Goal: Information Seeking & Learning: Learn about a topic

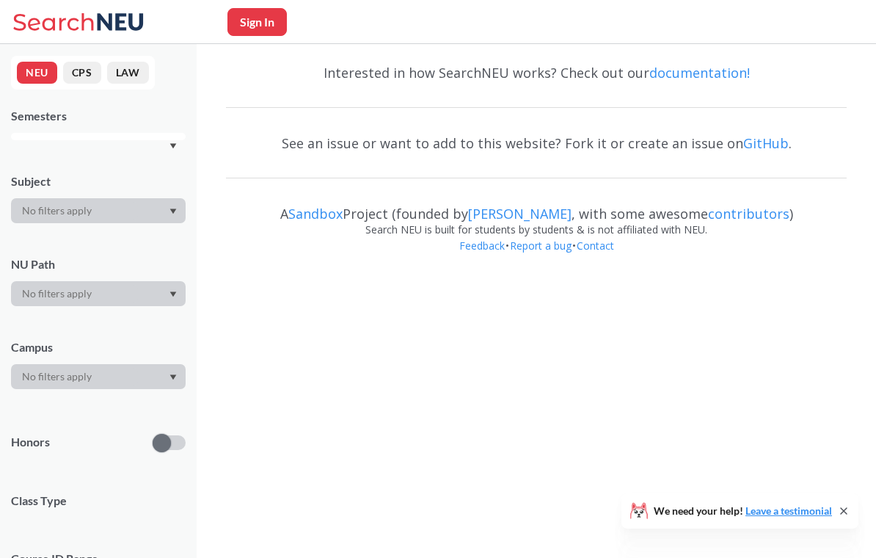
scroll to position [18, 0]
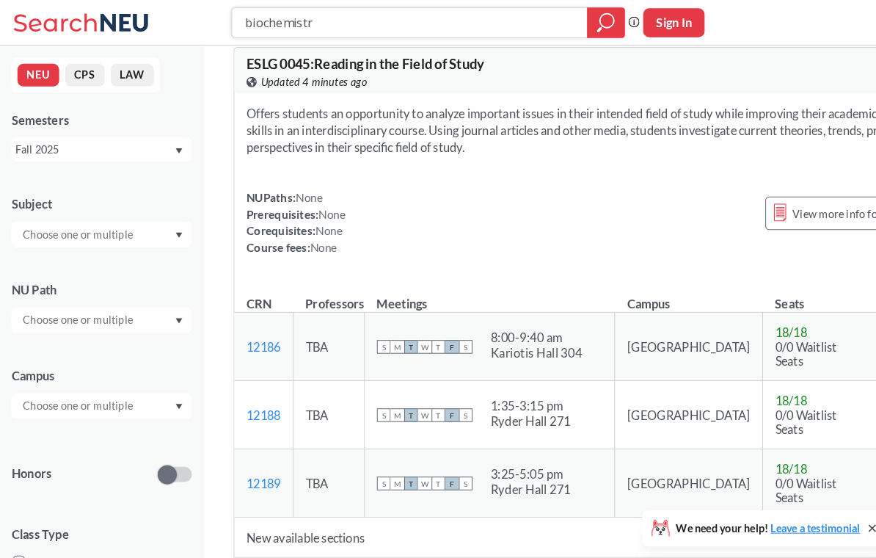
type input "biochemistry"
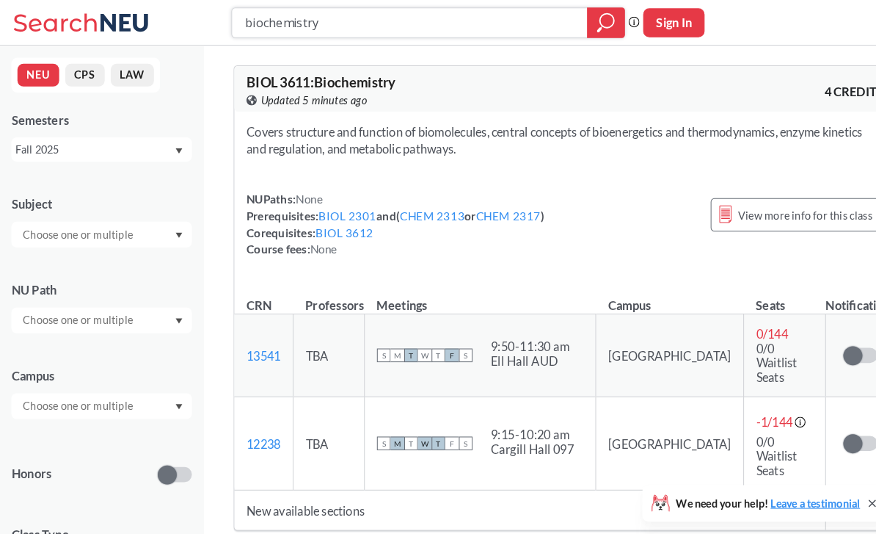
click at [341, 21] on input "biochemistry" at bounding box center [397, 22] width 322 height 25
type input "vector"
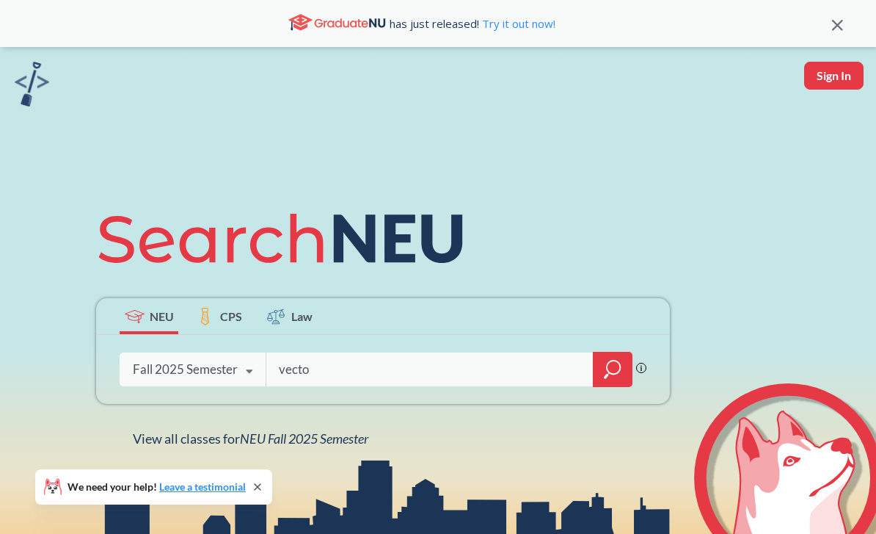
type input "vector"
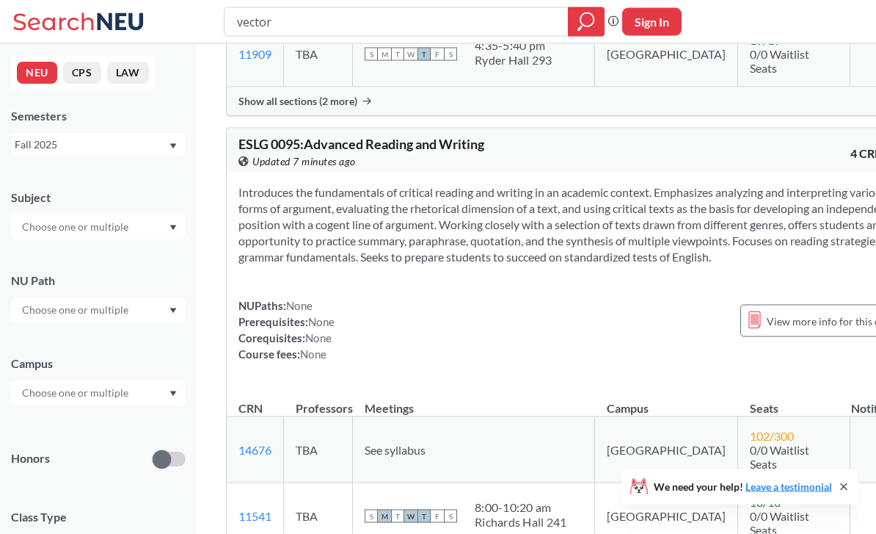
scroll to position [1414, 0]
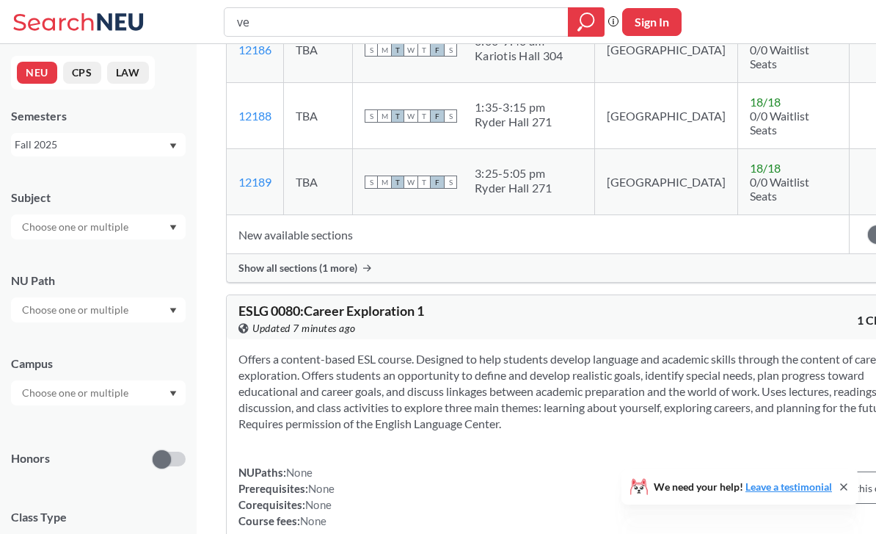
type input "v"
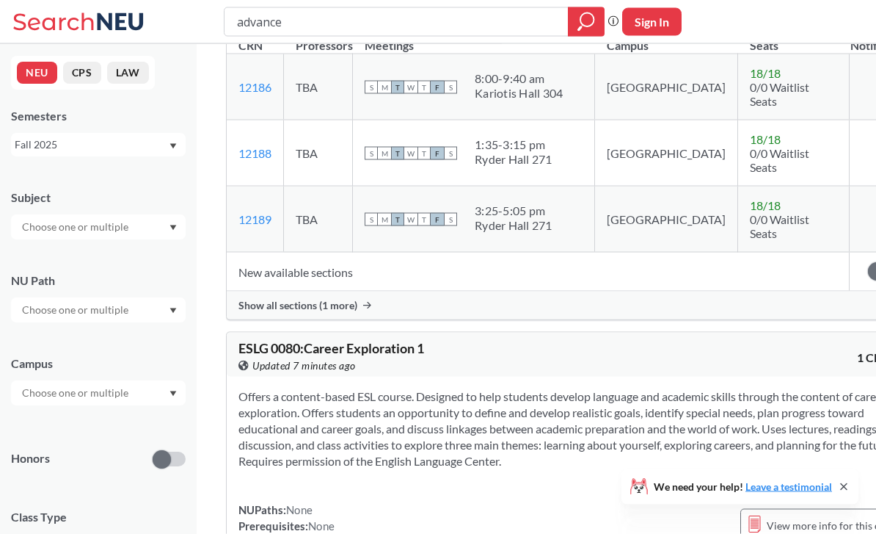
scroll to position [682, 0]
type input "advanced writing"
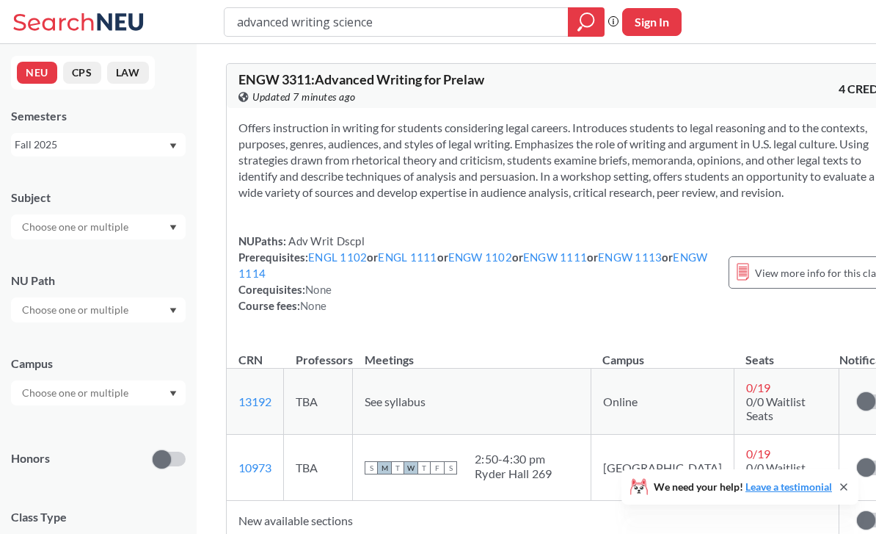
type input "advanced writing sciences"
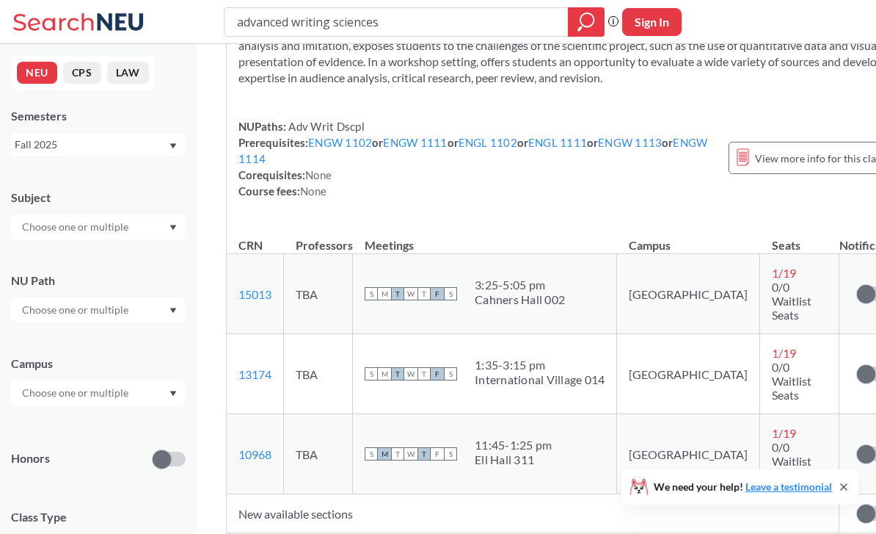
scroll to position [141, 0]
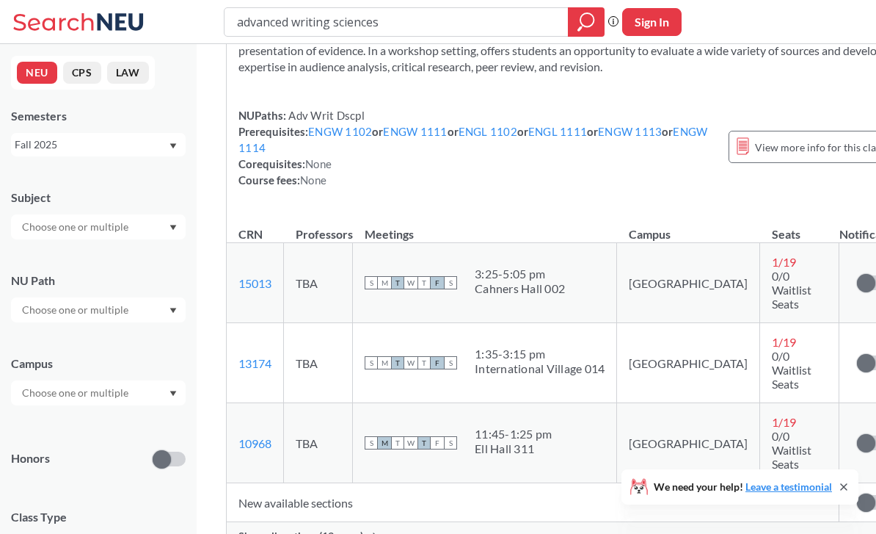
click at [343, 529] on span "Show all sections (13 more)" at bounding box center [301, 535] width 125 height 13
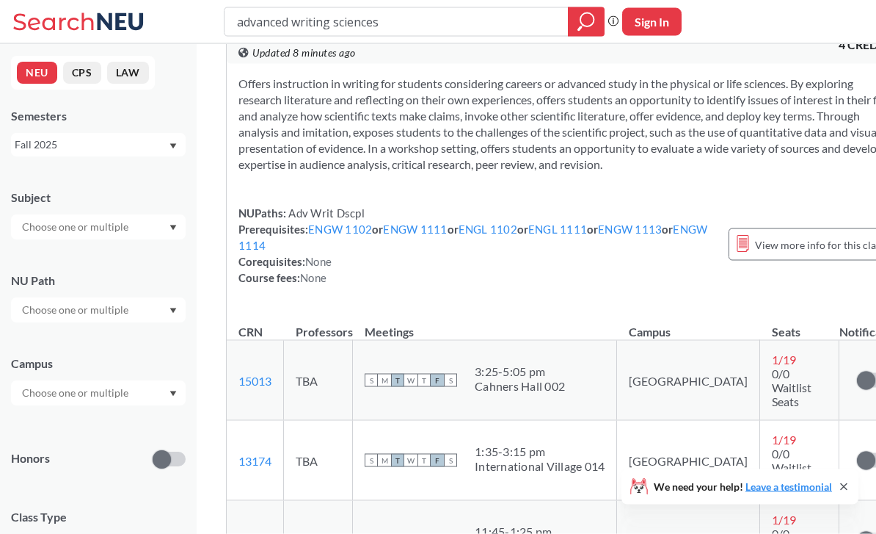
scroll to position [0, 0]
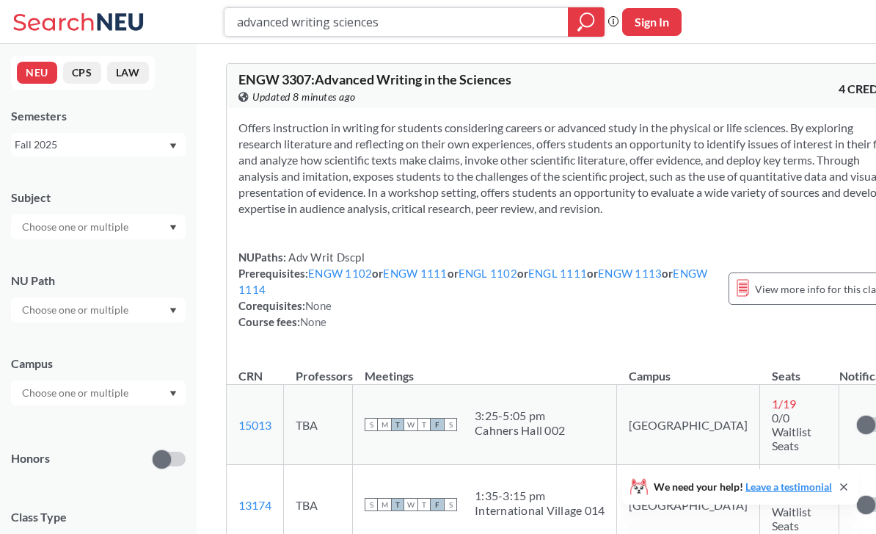
click at [501, 23] on input "advanced writing sciences" at bounding box center [397, 22] width 322 height 25
type input "a"
type input "vector"
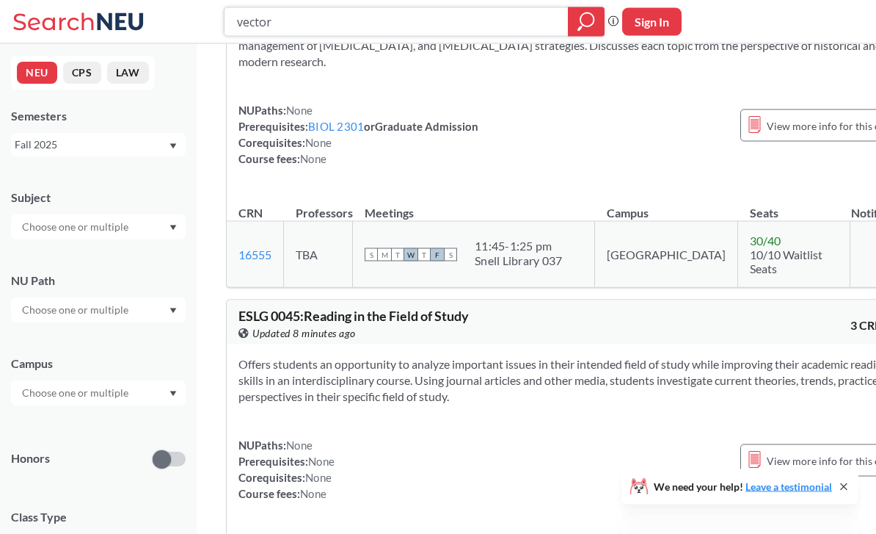
scroll to position [180, 0]
click at [850, 272] on td "There are still seats remaining for this section" at bounding box center [884, 254] width 69 height 66
click at [767, 134] on span "View more info for this class" at bounding box center [832, 125] width 130 height 18
click at [749, 132] on icon at bounding box center [754, 124] width 11 height 16
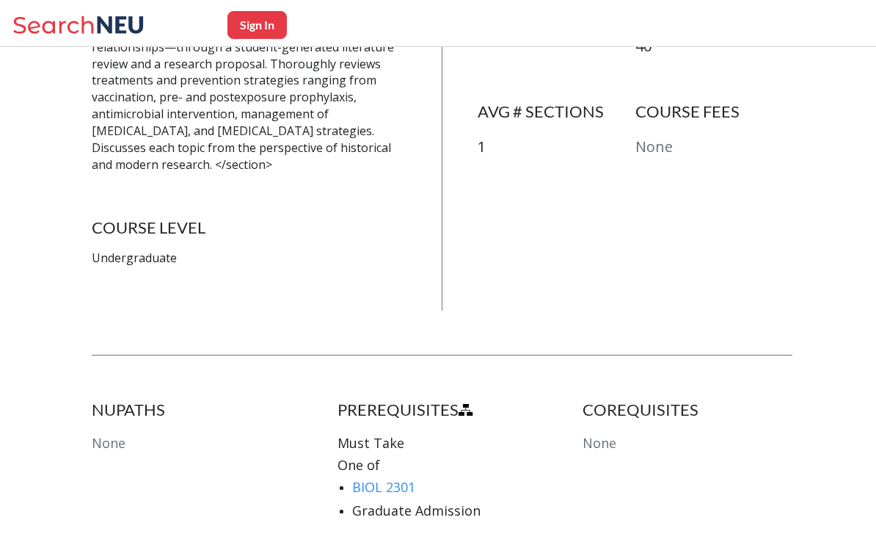
scroll to position [70, 0]
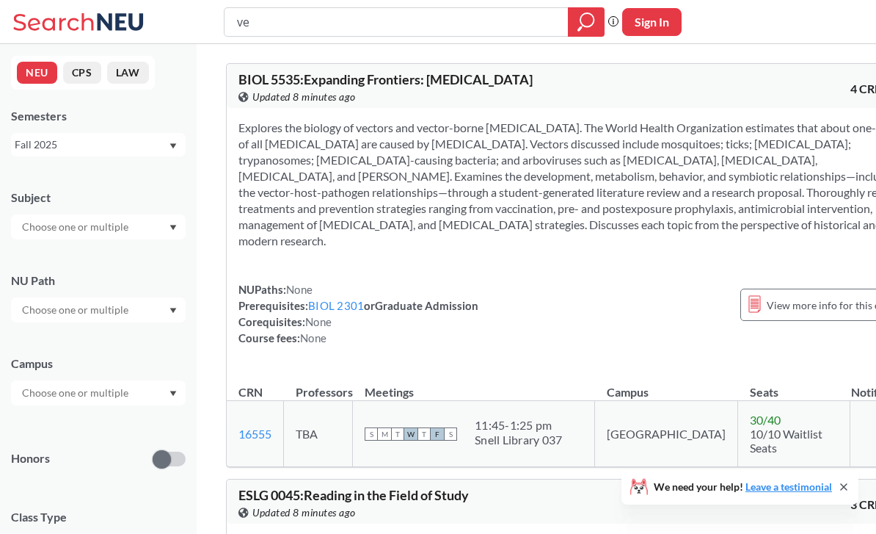
type input "v"
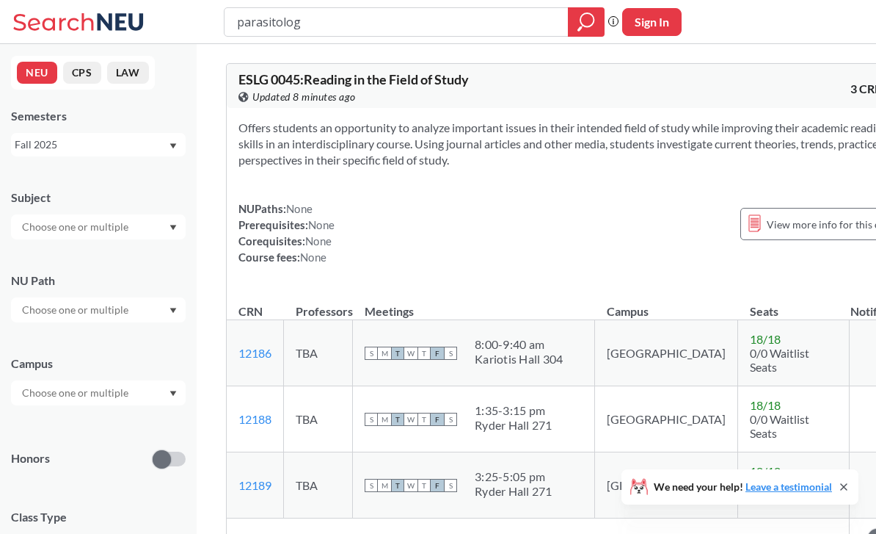
type input "parasitology"
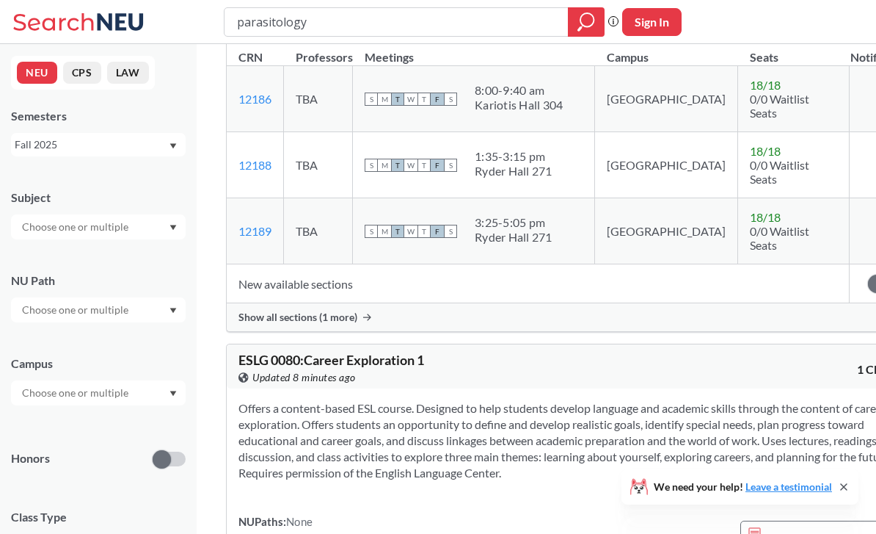
scroll to position [257, 0]
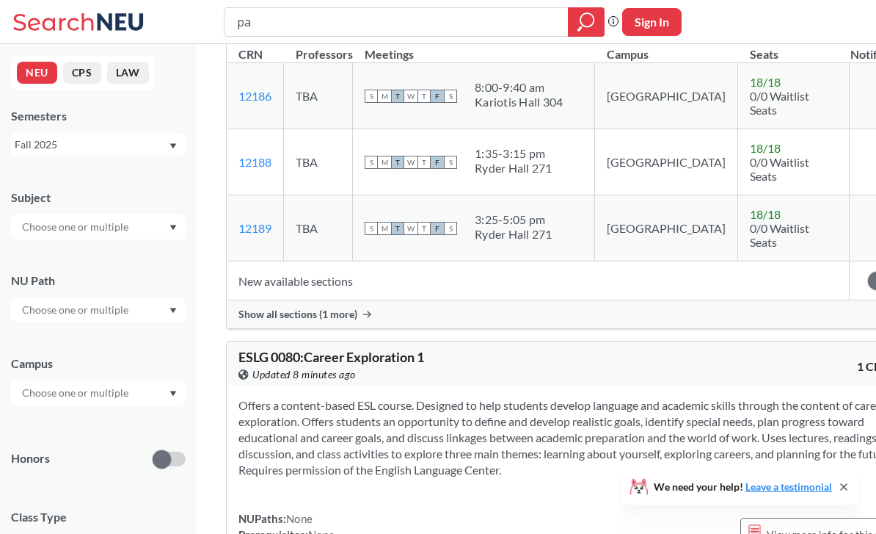
type input "p"
type input "vector"
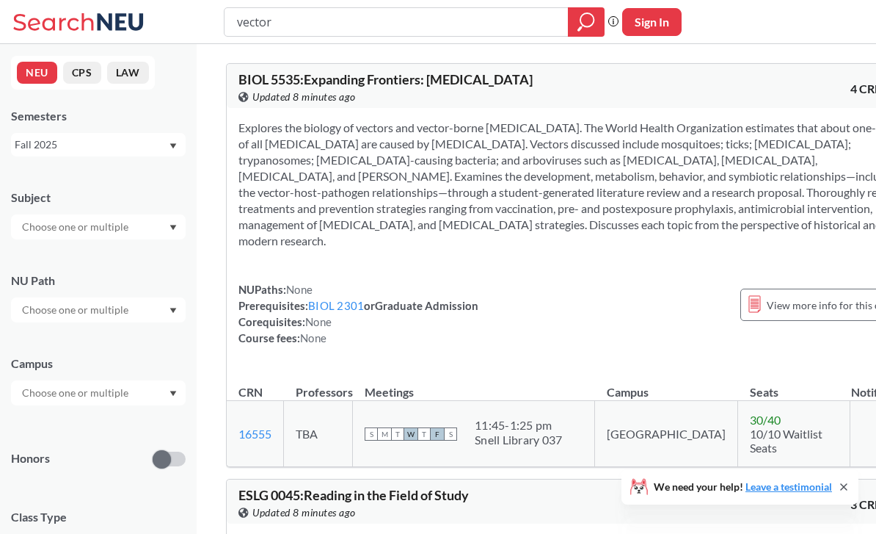
click at [393, 240] on section "Explores the biology of vectors and vector-borne [MEDICAL_DATA]. The World Heal…" at bounding box center [573, 184] width 669 height 129
click at [393, 248] on section "Explores the biology of vectors and vector-borne [MEDICAL_DATA]. The World Heal…" at bounding box center [573, 184] width 669 height 129
click at [245, 145] on section "Explores the biology of vectors and vector-borne [MEDICAL_DATA]. The World Heal…" at bounding box center [573, 184] width 669 height 129
